Goal: Communication & Community: Answer question/provide support

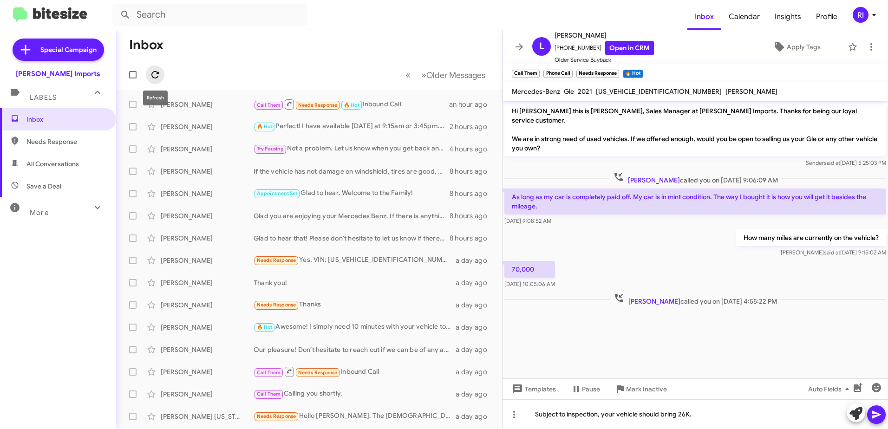
click at [157, 72] on icon at bounding box center [155, 74] width 11 height 11
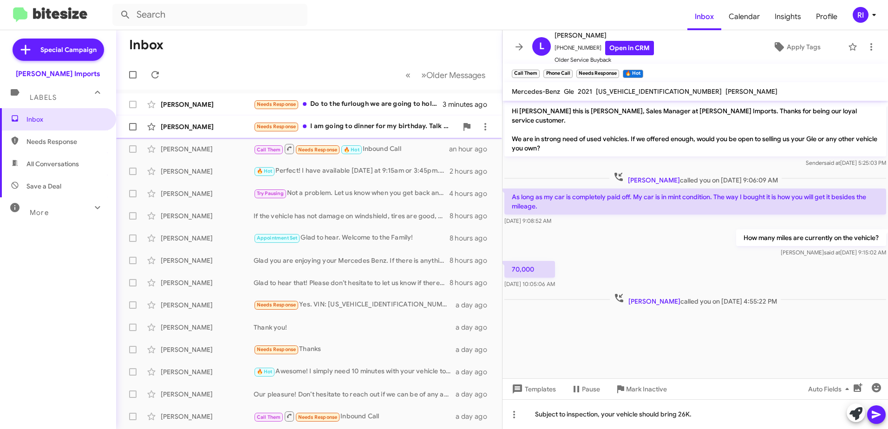
click at [362, 127] on div "Needs Response I am going to dinner for my birthday. Talk maybe [DATE]" at bounding box center [356, 126] width 204 height 11
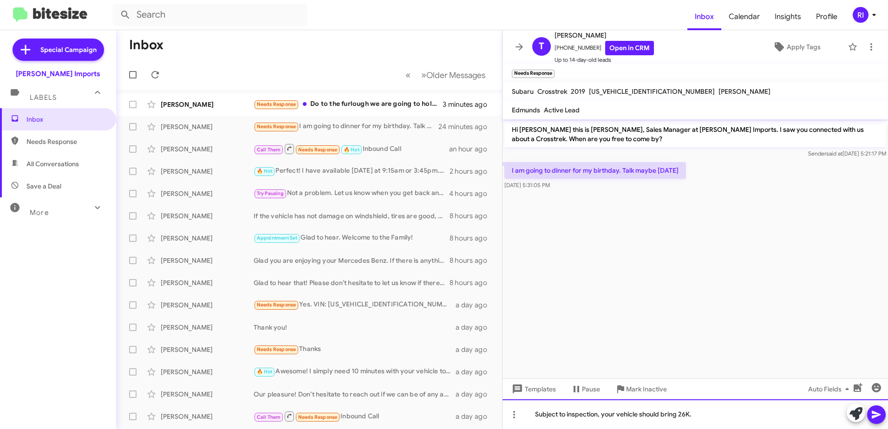
click at [716, 416] on div "Subject to inspection, your vehicle should bring 26K." at bounding box center [695, 414] width 385 height 30
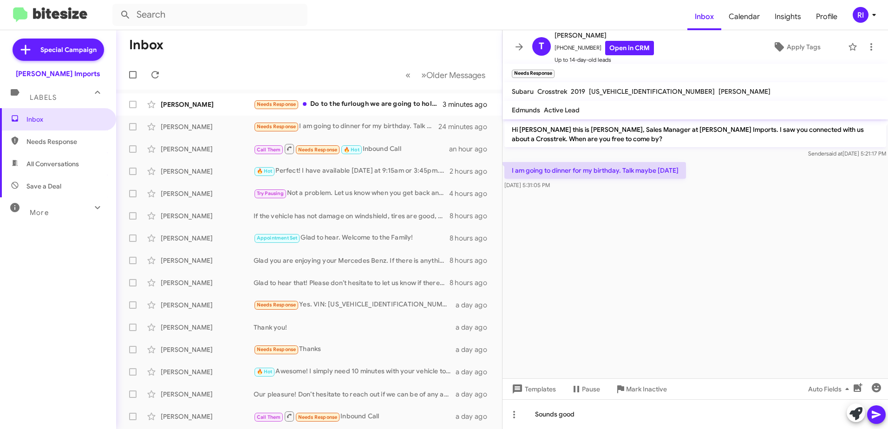
drag, startPoint x: 716, startPoint y: 416, endPoint x: 664, endPoint y: 322, distance: 106.9
click at [664, 322] on cdk-virtual-scroll-viewport "Hi [PERSON_NAME] this is [PERSON_NAME], Sales Manager at [PERSON_NAME] Imports.…" at bounding box center [695, 248] width 385 height 259
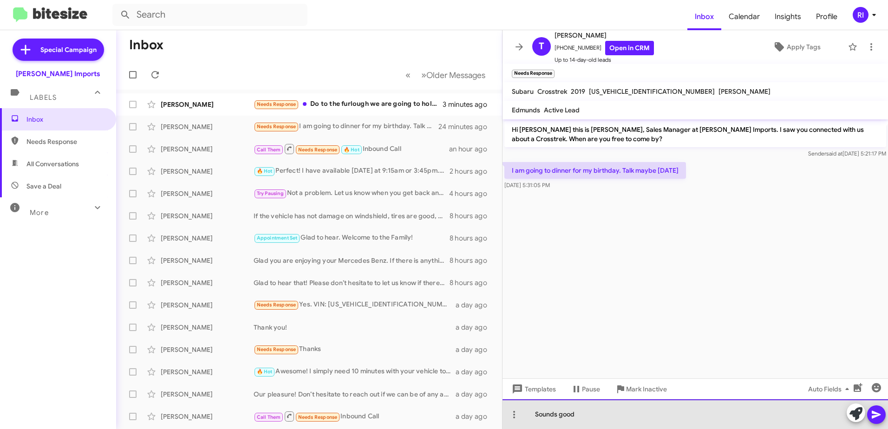
click at [613, 408] on div "Sounds good" at bounding box center [695, 414] width 385 height 30
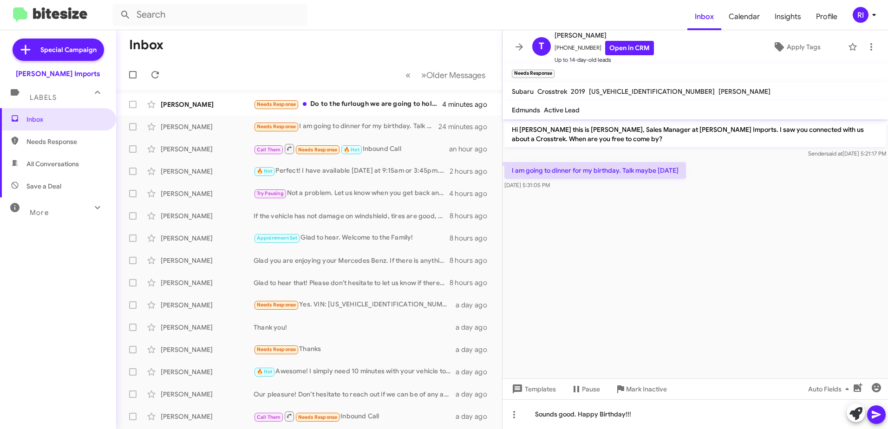
click at [878, 412] on icon at bounding box center [876, 414] width 11 height 11
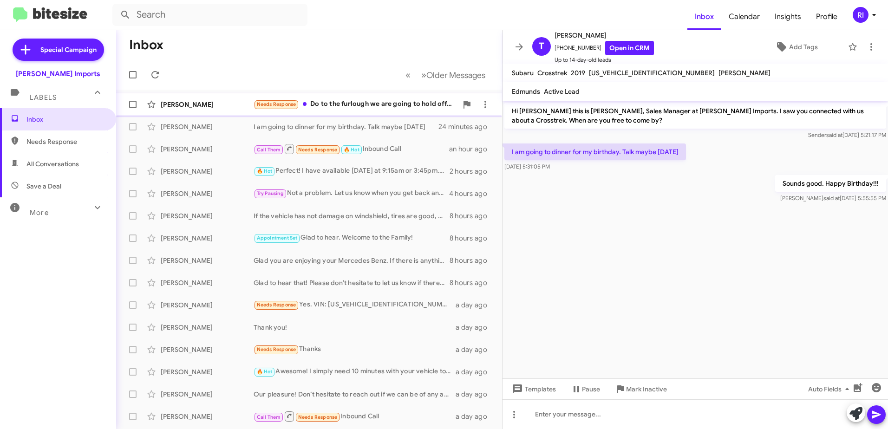
click at [388, 102] on div "Needs Response Do to the furlough we are going to hold off for now" at bounding box center [356, 104] width 204 height 11
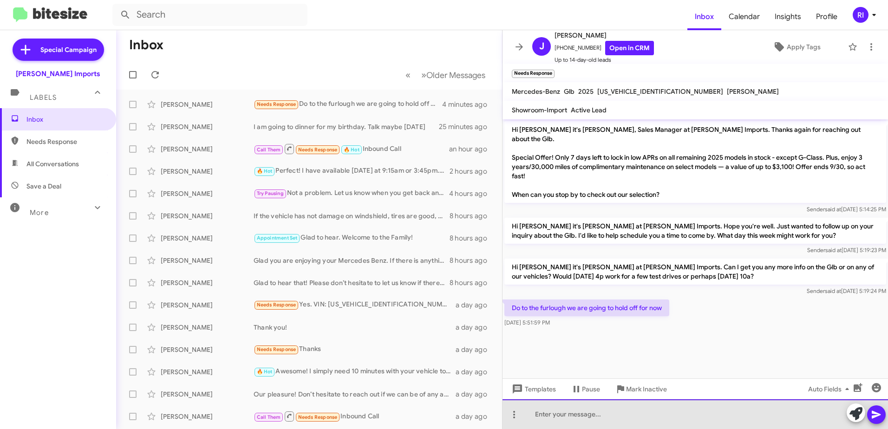
click at [550, 414] on div at bounding box center [695, 414] width 385 height 30
drag, startPoint x: 533, startPoint y: 413, endPoint x: 816, endPoint y: 412, distance: 283.3
click at [816, 412] on div "I understand. Feel free to reach out at anytime if we can be to your assistance" at bounding box center [695, 414] width 385 height 30
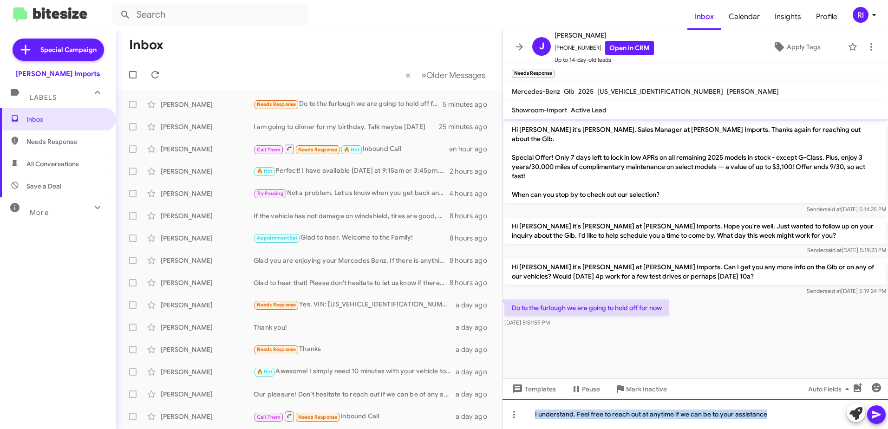
copy div "I understand. Feel free to reach out at anytime if we can be to your assistance"
click at [773, 414] on div "I understand. Feel free to reach out at anytime if we can be to your assistance" at bounding box center [695, 414] width 385 height 30
drag, startPoint x: 773, startPoint y: 414, endPoint x: 474, endPoint y: 429, distance: 299.5
click at [474, 429] on html "Inbox Calendar Insights Profile RI Special Campaign [PERSON_NAME] Imports Label…" at bounding box center [444, 214] width 888 height 429
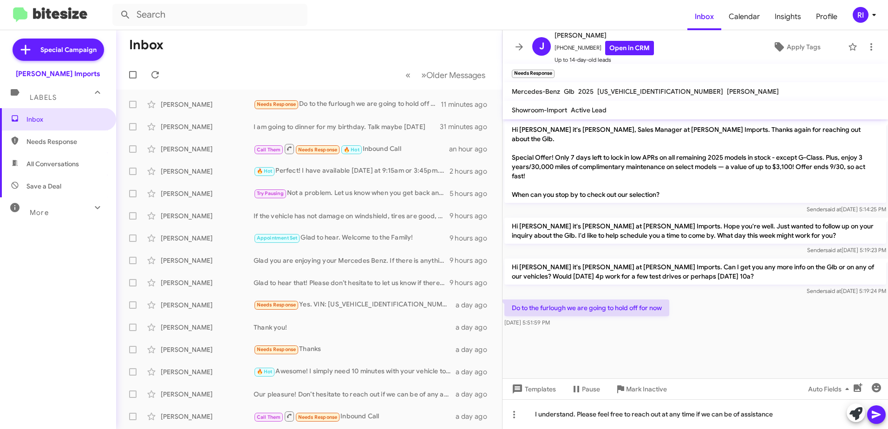
click at [879, 415] on icon at bounding box center [876, 415] width 9 height 8
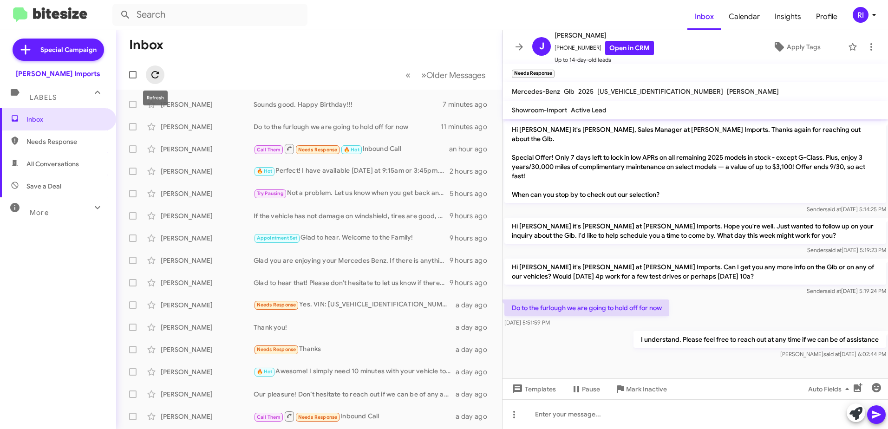
click at [153, 70] on icon at bounding box center [155, 74] width 11 height 11
